Goal: Task Accomplishment & Management: Use online tool/utility

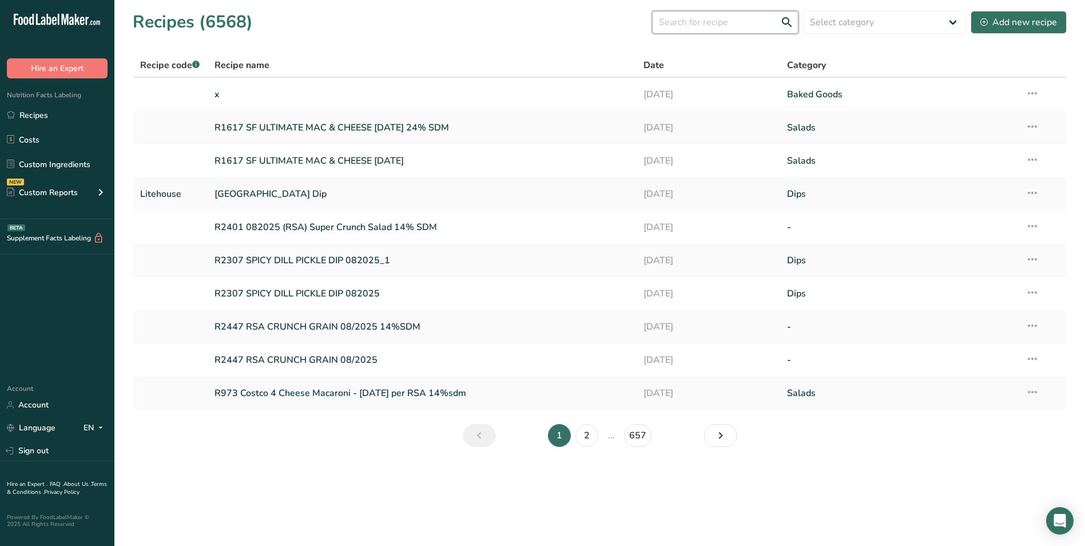
click at [745, 23] on input "text" at bounding box center [725, 22] width 146 height 23
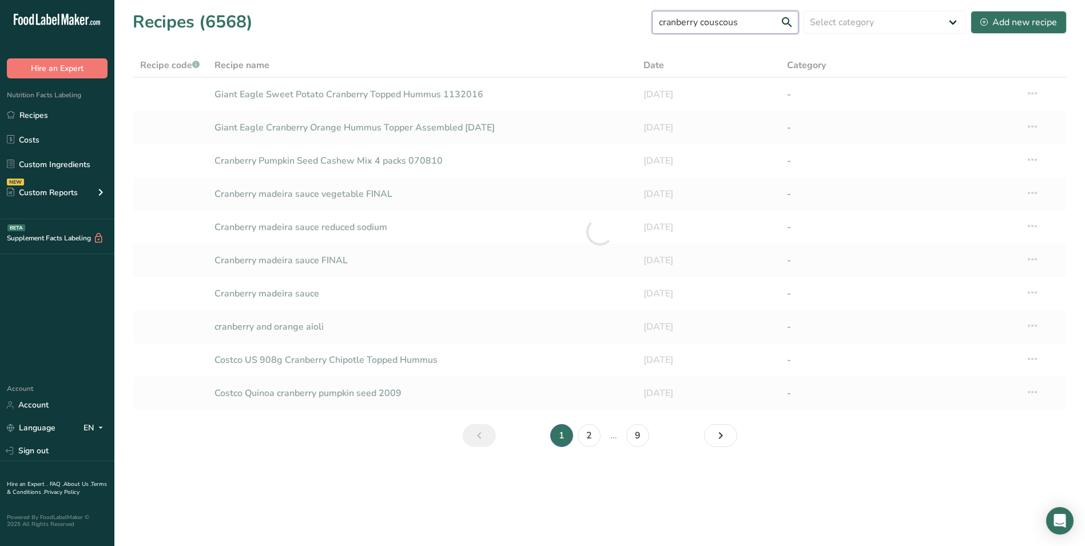
type input "cranberry couscous"
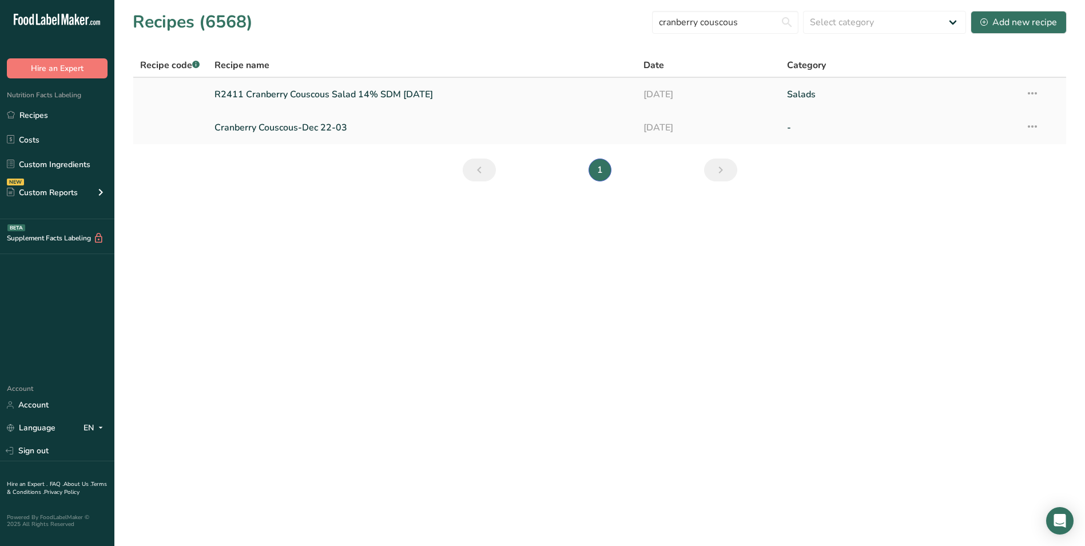
click at [372, 92] on link "R2411 Cranberry Couscous Salad 14% SDM [DATE]" at bounding box center [422, 94] width 416 height 24
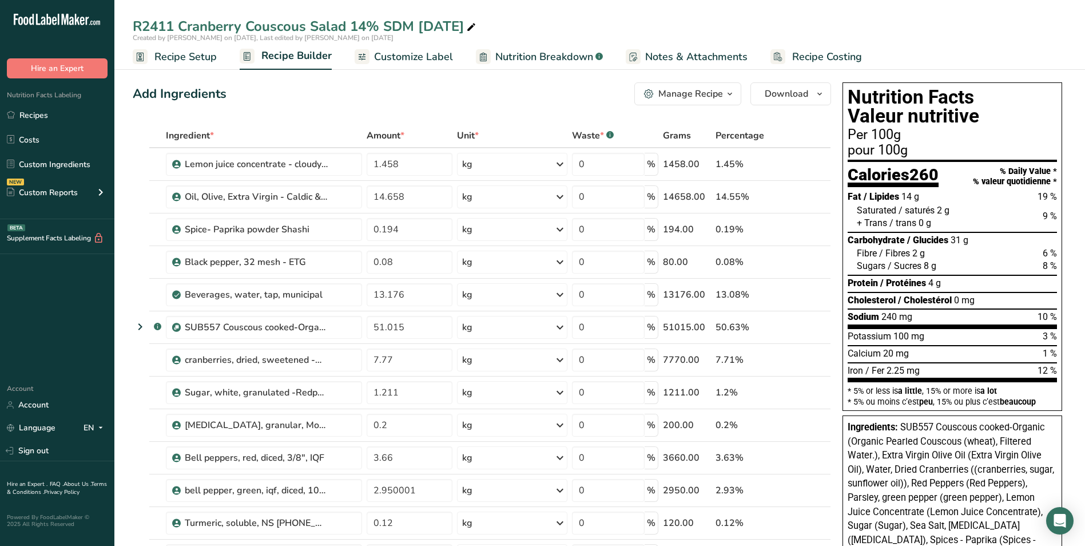
click at [204, 55] on span "Recipe Setup" at bounding box center [185, 56] width 62 height 15
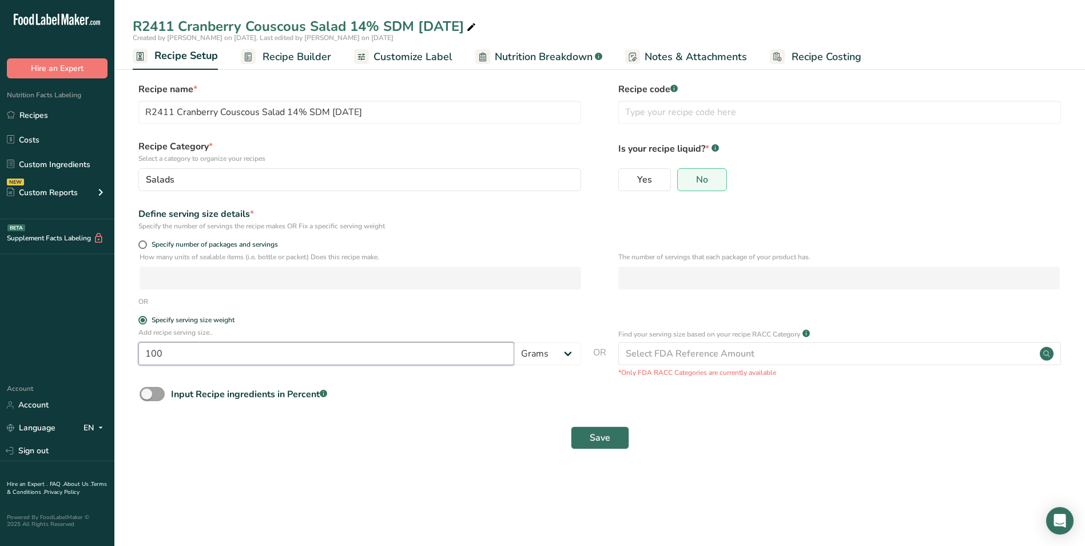
click at [191, 359] on input "100" at bounding box center [326, 353] width 376 height 23
type input "140"
click at [345, 442] on div "Save" at bounding box center [600, 437] width 920 height 23
click at [312, 54] on span "Recipe Builder" at bounding box center [297, 56] width 69 height 15
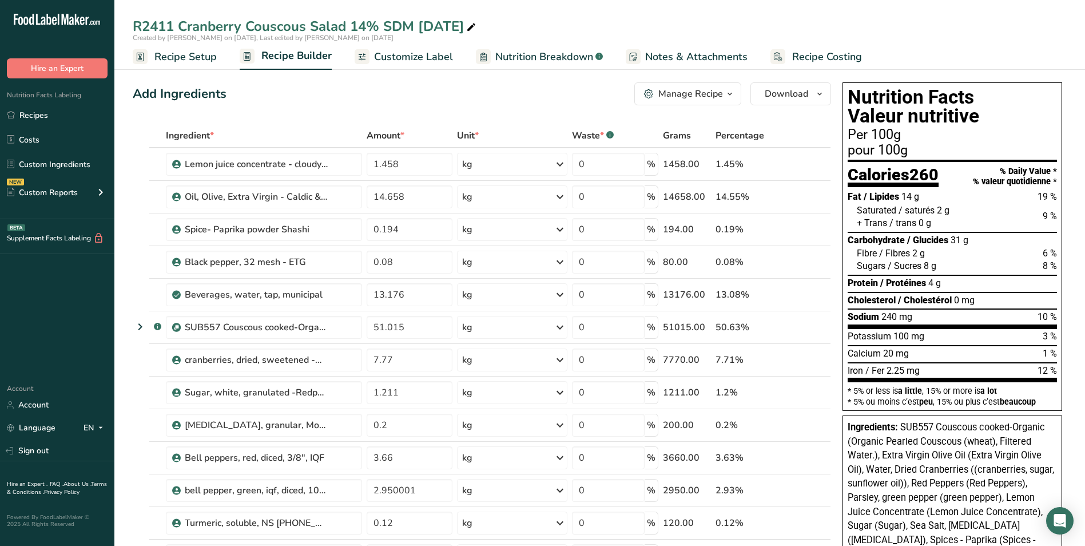
click at [179, 57] on span "Recipe Setup" at bounding box center [185, 56] width 62 height 15
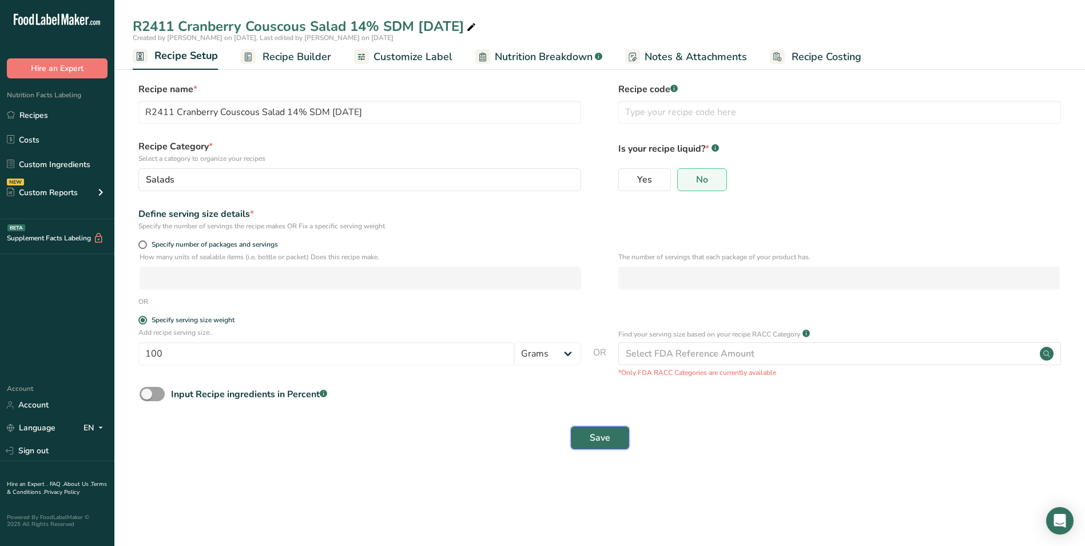
click at [611, 442] on button "Save" at bounding box center [600, 437] width 58 height 23
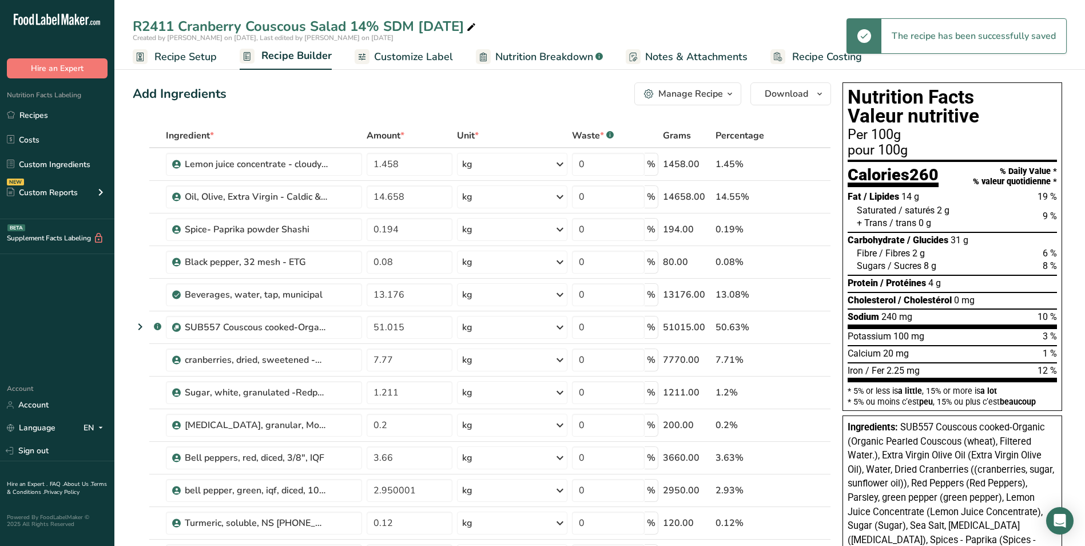
click at [170, 60] on span "Recipe Setup" at bounding box center [185, 56] width 62 height 15
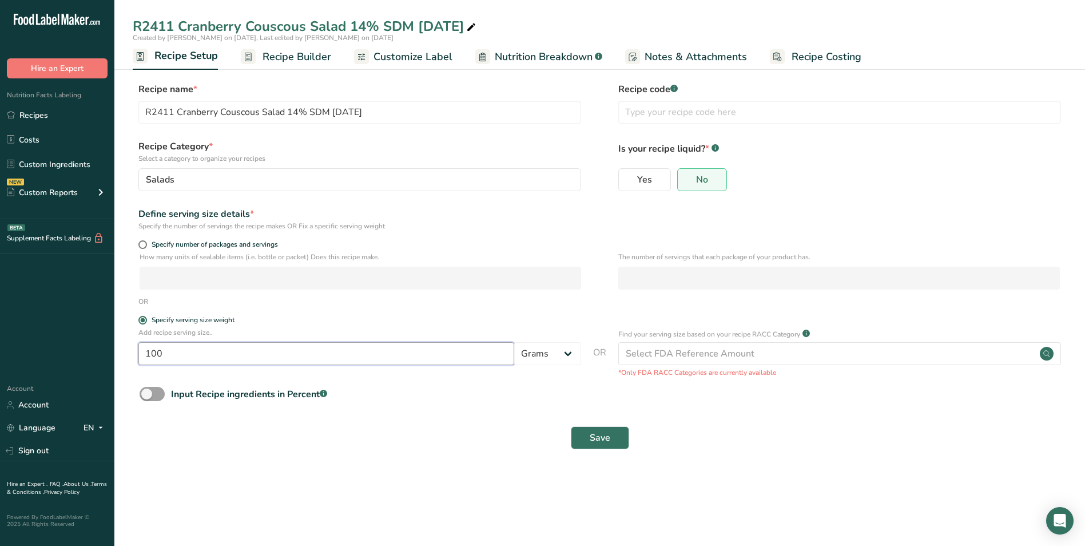
click at [178, 359] on input "100" at bounding box center [326, 353] width 376 height 23
type input "140"
click at [599, 444] on button "Save" at bounding box center [600, 437] width 58 height 23
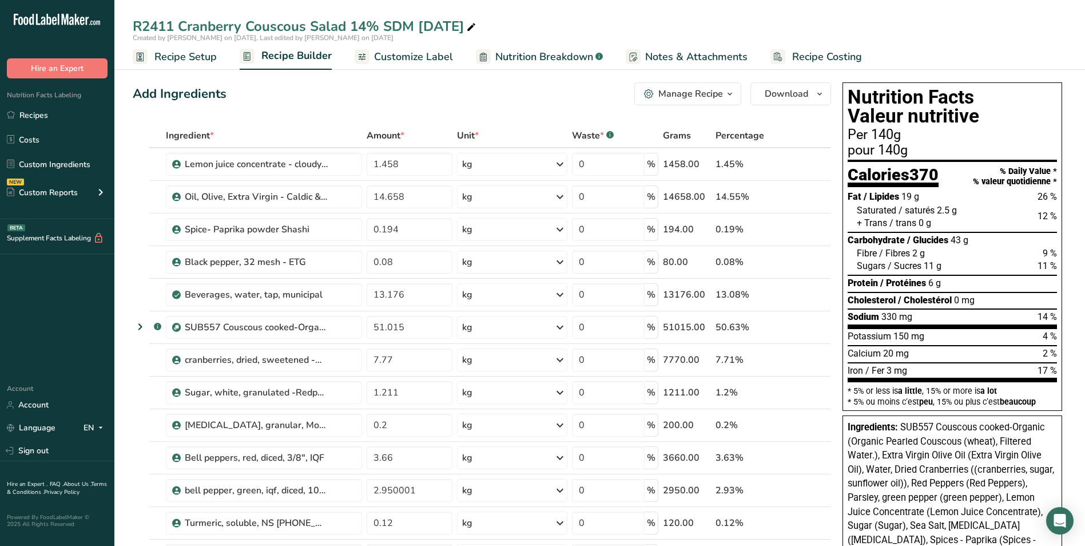
click at [952, 206] on span "2.5 g" at bounding box center [947, 210] width 20 height 11
click at [937, 150] on div "pour 140g" at bounding box center [952, 151] width 209 height 14
click at [885, 104] on h1 "Nutrition Facts Valeur nutritive" at bounding box center [952, 107] width 209 height 38
click at [906, 105] on h1 "Nutrition Facts Valeur nutritive" at bounding box center [952, 107] width 209 height 38
click at [820, 96] on icon "button" at bounding box center [819, 94] width 9 height 14
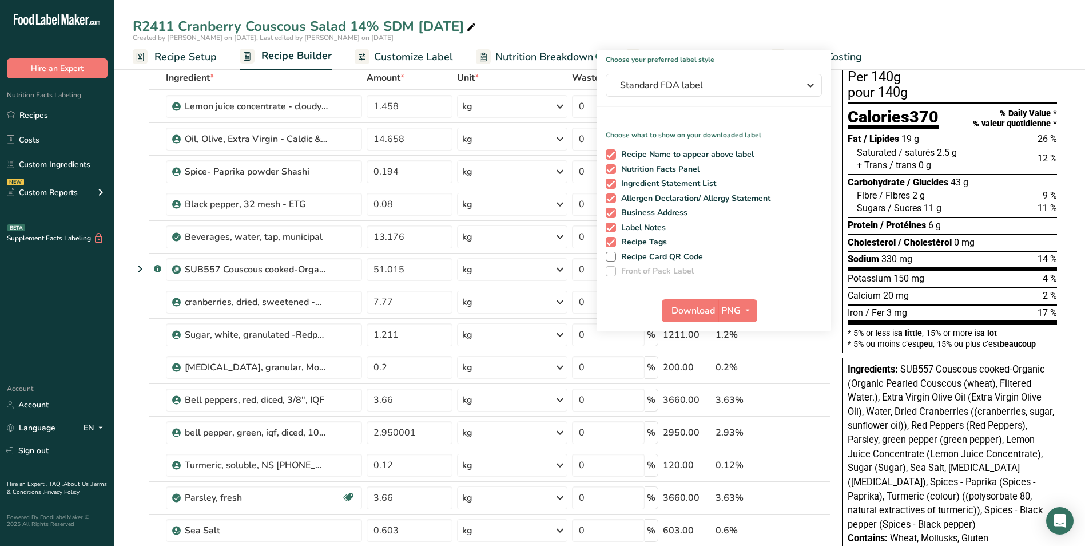
scroll to position [57, 0]
click at [618, 152] on span "Recipe Name to appear above label" at bounding box center [685, 155] width 138 height 10
click at [613, 152] on input "Recipe Name to appear above label" at bounding box center [609, 154] width 7 height 7
checkbox input "false"
click at [614, 169] on span at bounding box center [611, 170] width 10 height 10
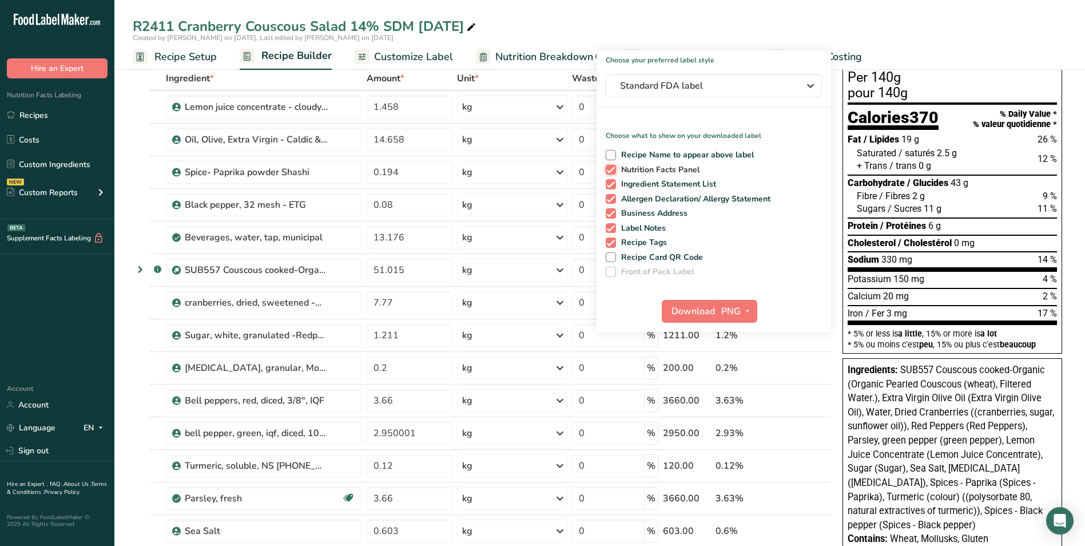
click at [613, 169] on input "Nutrition Facts Panel" at bounding box center [609, 169] width 7 height 7
checkbox input "false"
click at [610, 182] on span at bounding box center [611, 184] width 10 height 10
click at [610, 182] on input "Ingredient Statement List" at bounding box center [609, 183] width 7 height 7
checkbox input "false"
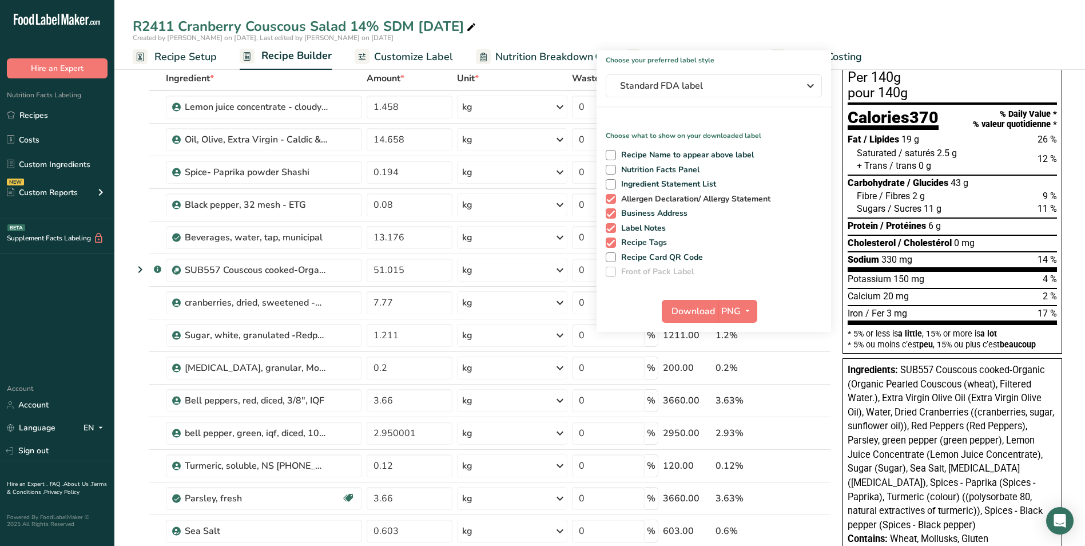
click at [610, 194] on span at bounding box center [611, 199] width 10 height 10
click at [610, 195] on input "Allergen Declaration/ Allergy Statement" at bounding box center [609, 198] width 7 height 7
checkbox input "false"
click at [615, 210] on span at bounding box center [611, 213] width 10 height 10
click at [613, 210] on input "Business Address" at bounding box center [609, 212] width 7 height 7
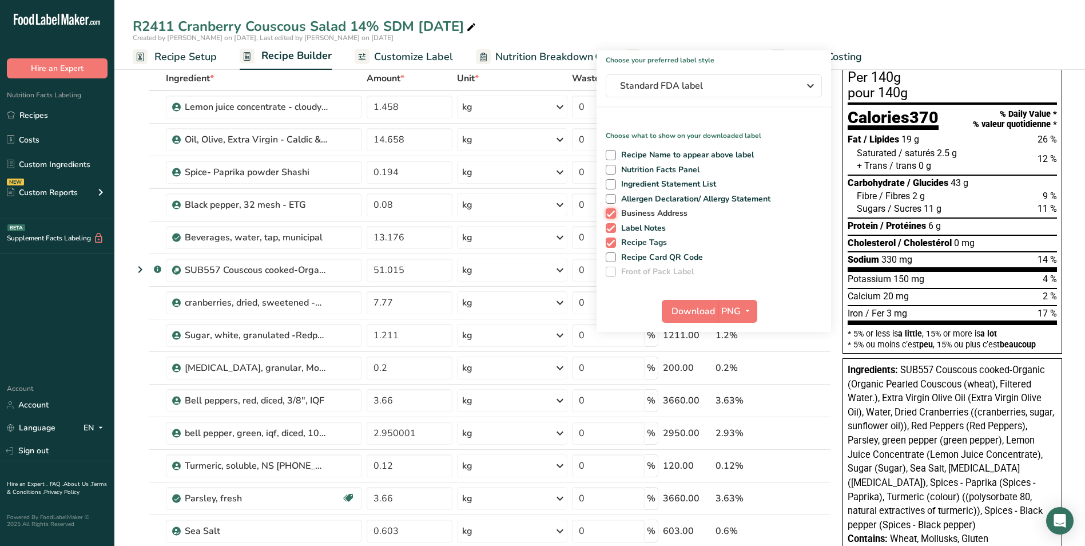
checkbox input "false"
click at [614, 224] on span at bounding box center [611, 228] width 10 height 10
click at [613, 224] on input "Label Notes" at bounding box center [609, 227] width 7 height 7
checkbox input "false"
click at [610, 237] on span at bounding box center [611, 242] width 10 height 10
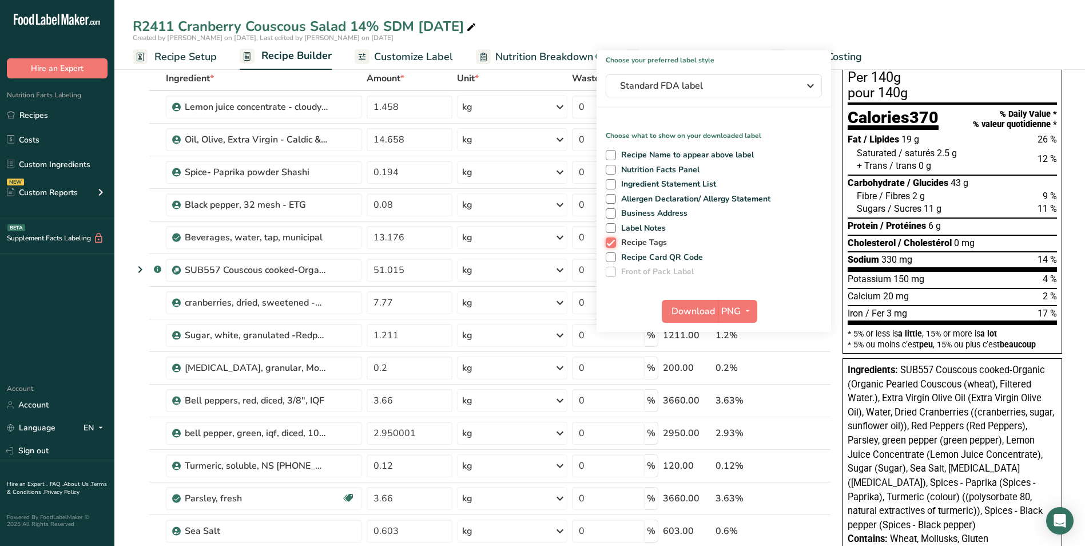
click at [610, 238] on input "Recipe Tags" at bounding box center [609, 241] width 7 height 7
checkbox input "false"
click at [611, 168] on span at bounding box center [611, 170] width 10 height 10
click at [611, 168] on input "Nutrition Facts Panel" at bounding box center [609, 169] width 7 height 7
checkbox input "true"
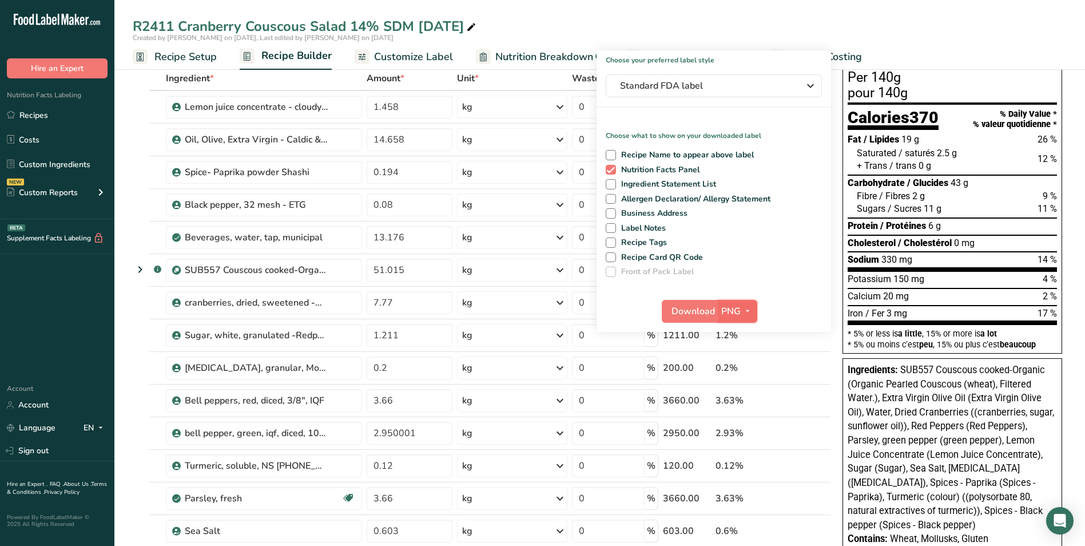
click at [738, 313] on span "PNG" at bounding box center [730, 311] width 19 height 14
click at [739, 339] on link "PNG" at bounding box center [739, 334] width 37 height 19
click at [667, 315] on button "Download" at bounding box center [690, 311] width 56 height 23
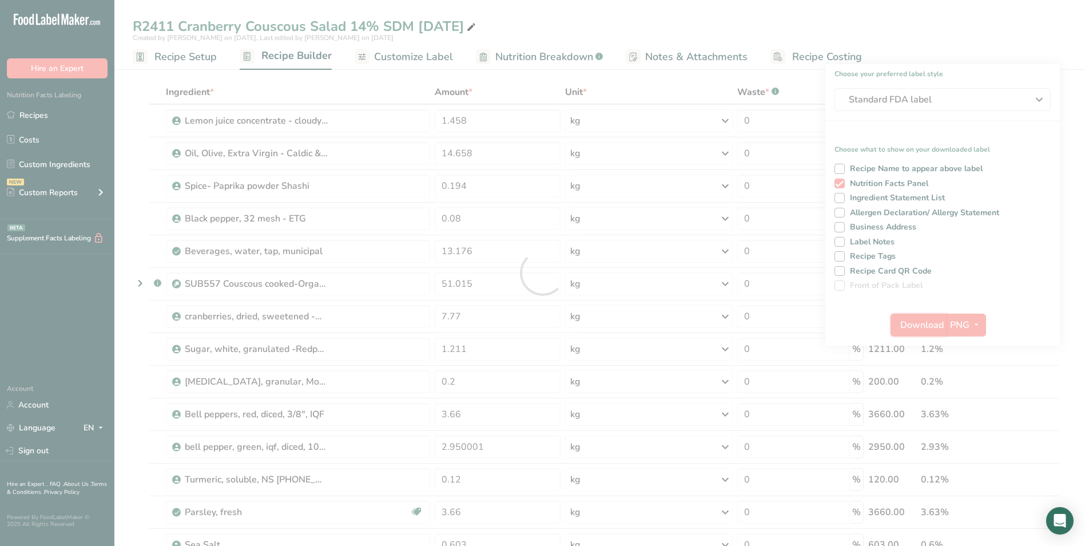
scroll to position [0, 0]
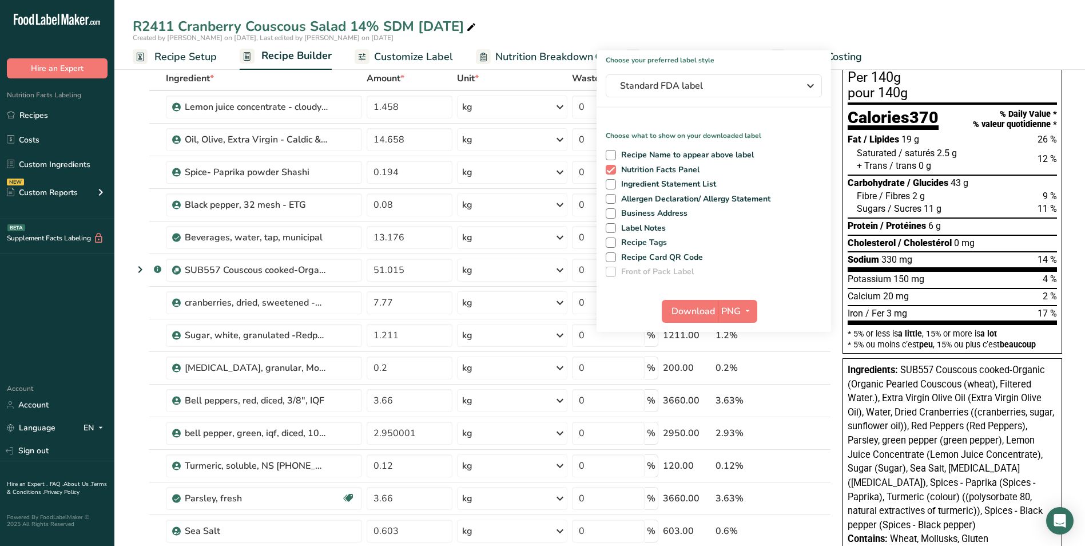
click at [927, 204] on span "11 g" at bounding box center [933, 208] width 18 height 11
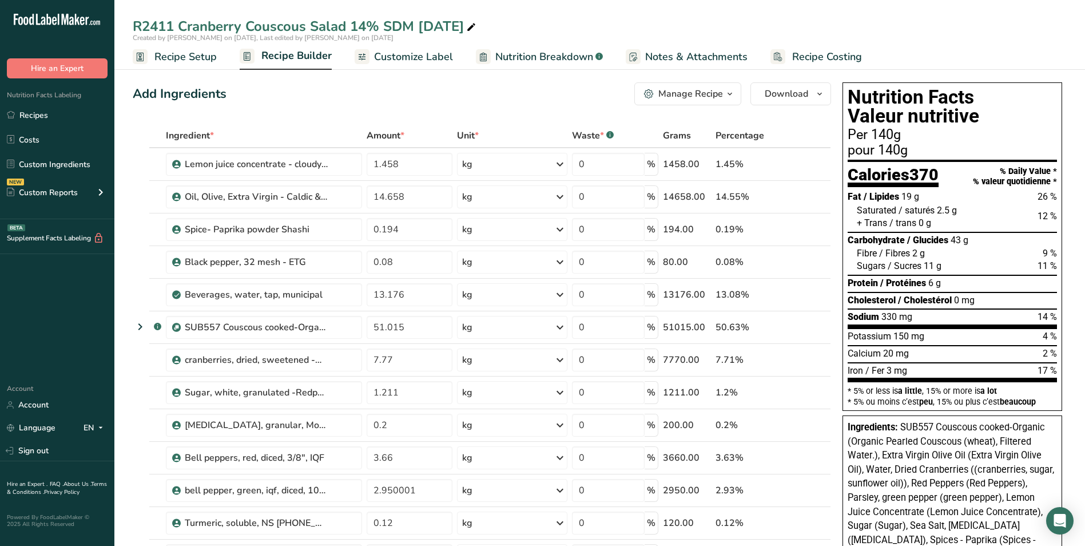
click at [287, 57] on span "Recipe Builder" at bounding box center [296, 55] width 70 height 15
click at [376, 58] on span "Customize Label" at bounding box center [413, 56] width 79 height 15
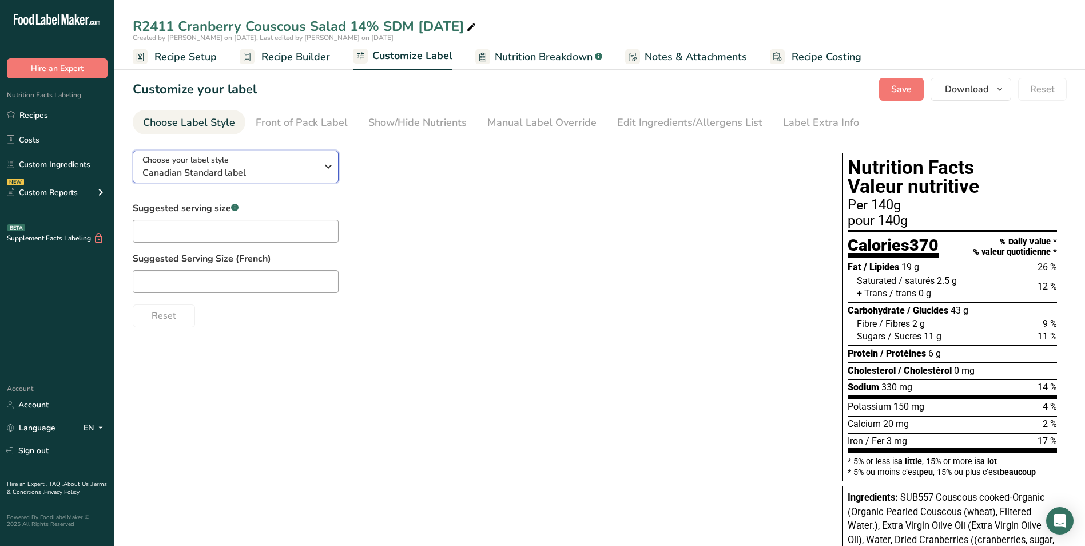
click at [269, 175] on span "Canadian Standard label" at bounding box center [229, 173] width 174 height 14
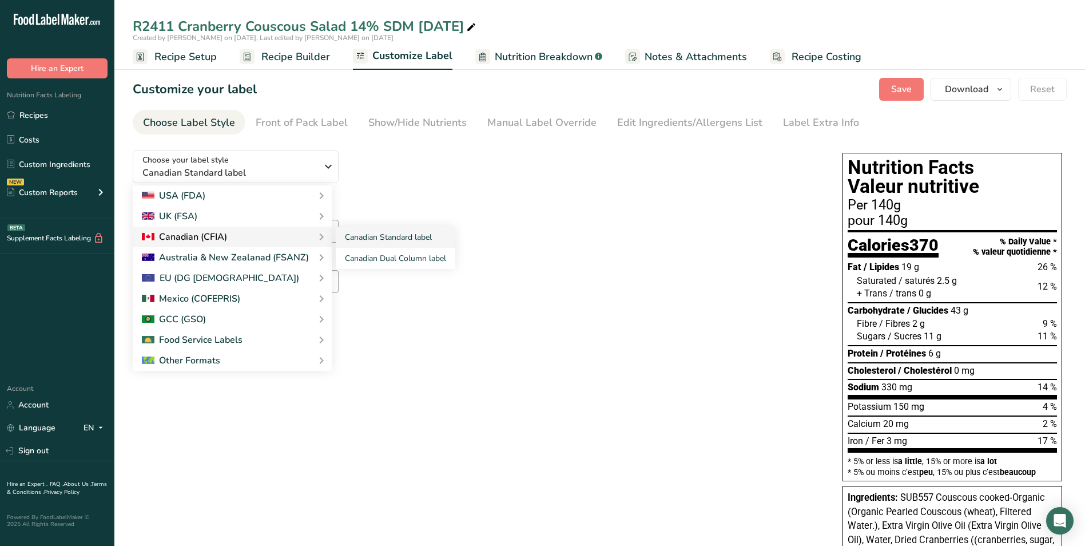
click at [216, 234] on div "Canadian (CFIA)" at bounding box center [184, 237] width 85 height 14
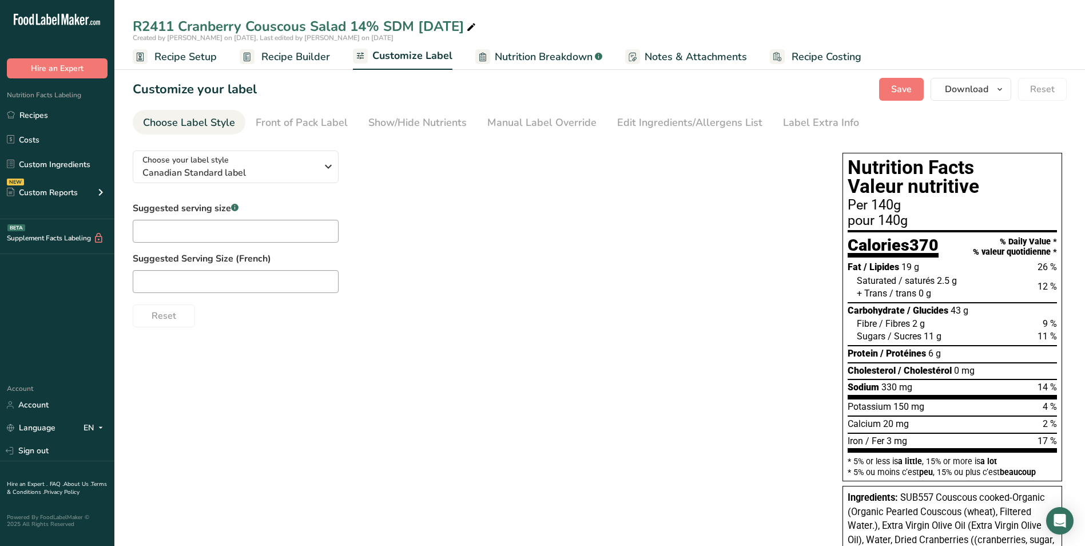
click at [536, 234] on div "Suggested serving size .a-a{fill:#347362;}.b-a{fill:#fff;} Suggested Serving Si…" at bounding box center [476, 264] width 687 height 126
click at [260, 230] on input "text" at bounding box center [236, 231] width 206 height 23
click at [599, 261] on label "Suggested Serving Size (French)" at bounding box center [476, 259] width 687 height 14
click at [971, 90] on span "Download" at bounding box center [966, 89] width 43 height 14
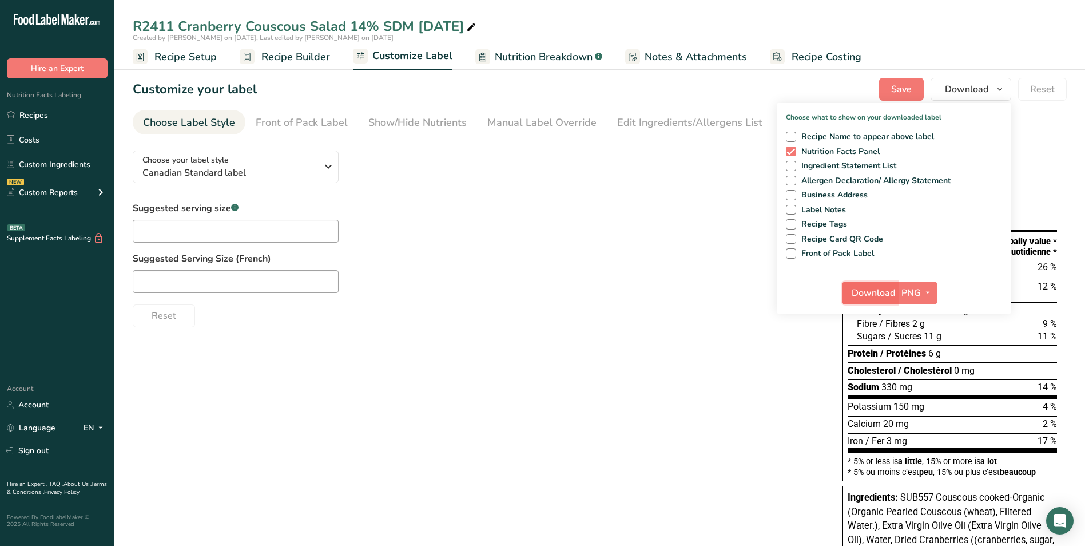
click at [876, 296] on span "Download" at bounding box center [873, 293] width 43 height 14
click at [568, 396] on div "Choose your label style Canadian Standard label USA (FDA) Standard FDA label Ta…" at bounding box center [600, 501] width 934 height 720
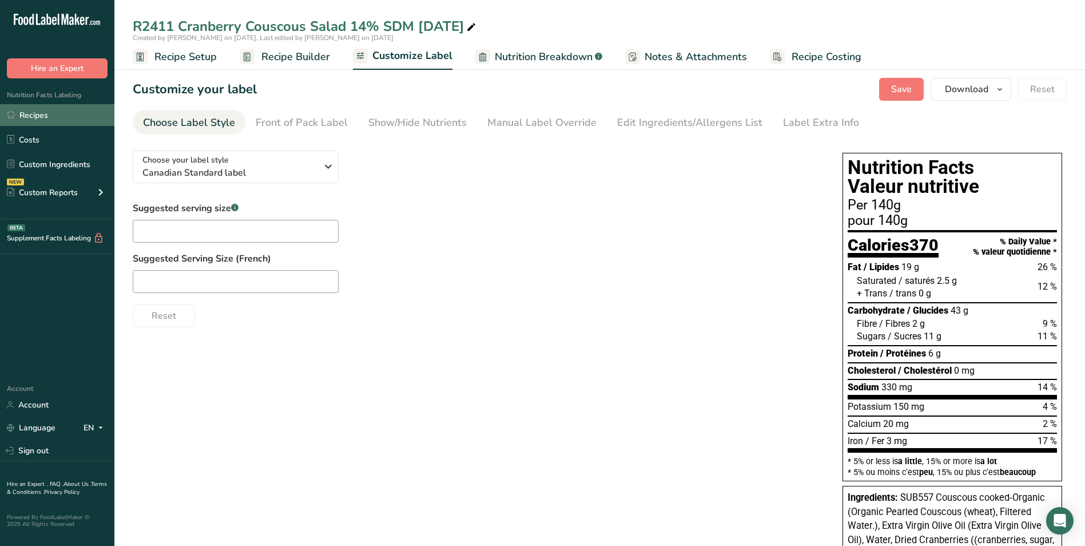
click at [44, 114] on link "Recipes" at bounding box center [57, 115] width 114 height 22
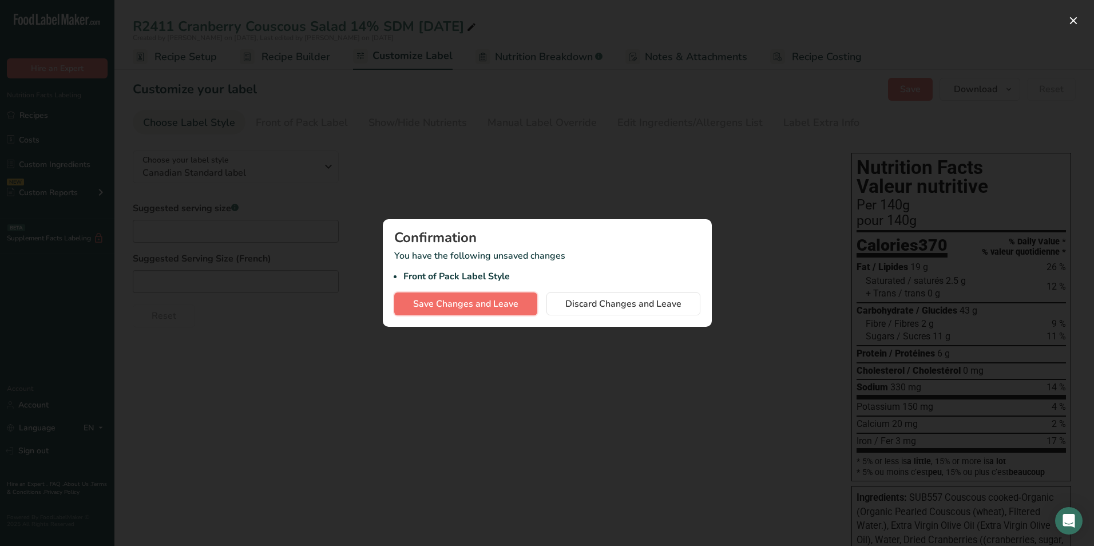
click at [454, 305] on span "Save Changes and Leave" at bounding box center [465, 304] width 105 height 14
